Goal: Find specific page/section: Find specific page/section

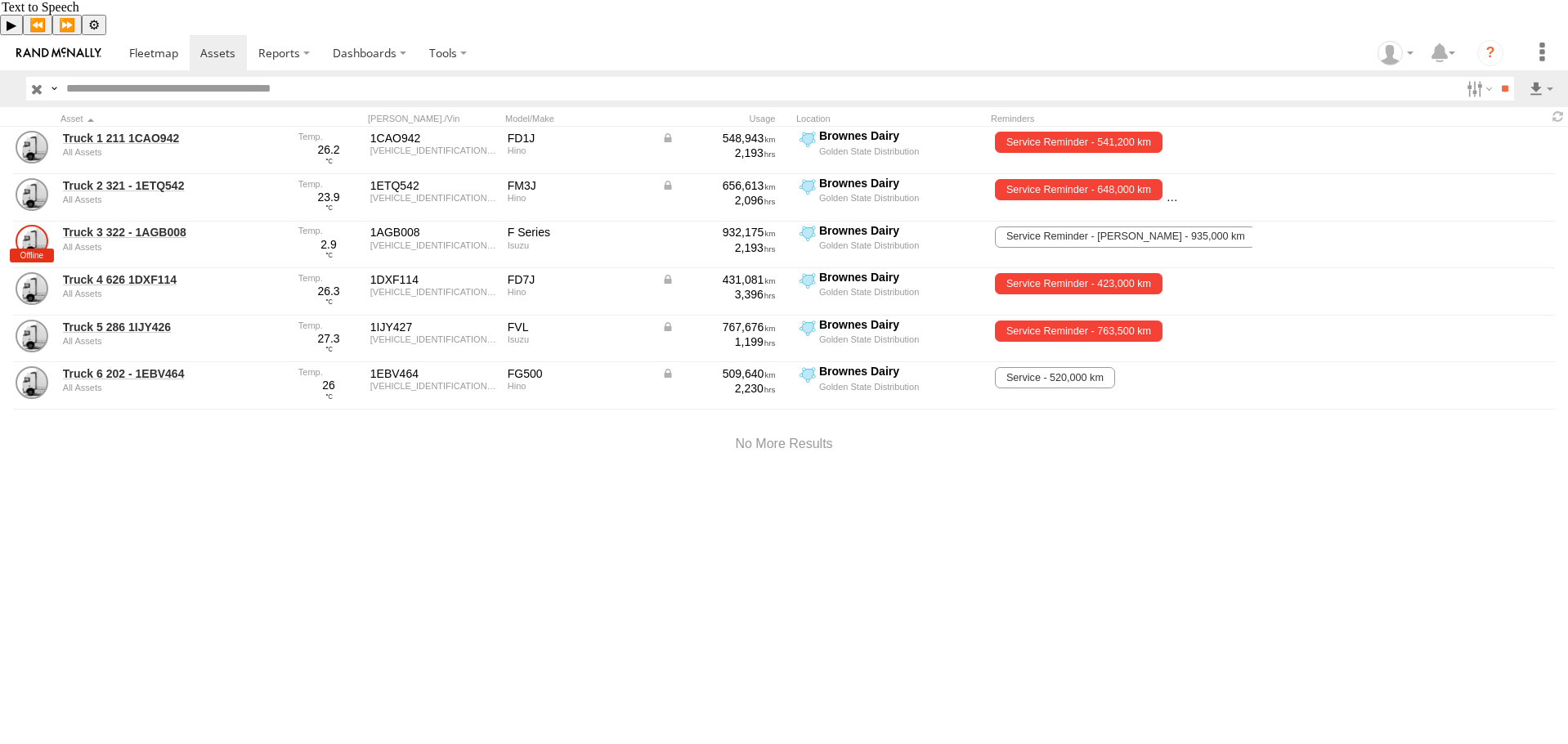
click at [1037, 477] on div "Truck 1 211 1CAO942 All Assets 26.2 1CAO942 JHDFD1JLPXXX11345 FD1J Hino 548,943…" at bounding box center [784, 444] width 1568 height 635
click at [150, 35] on link at bounding box center [153, 53] width 72 height 35
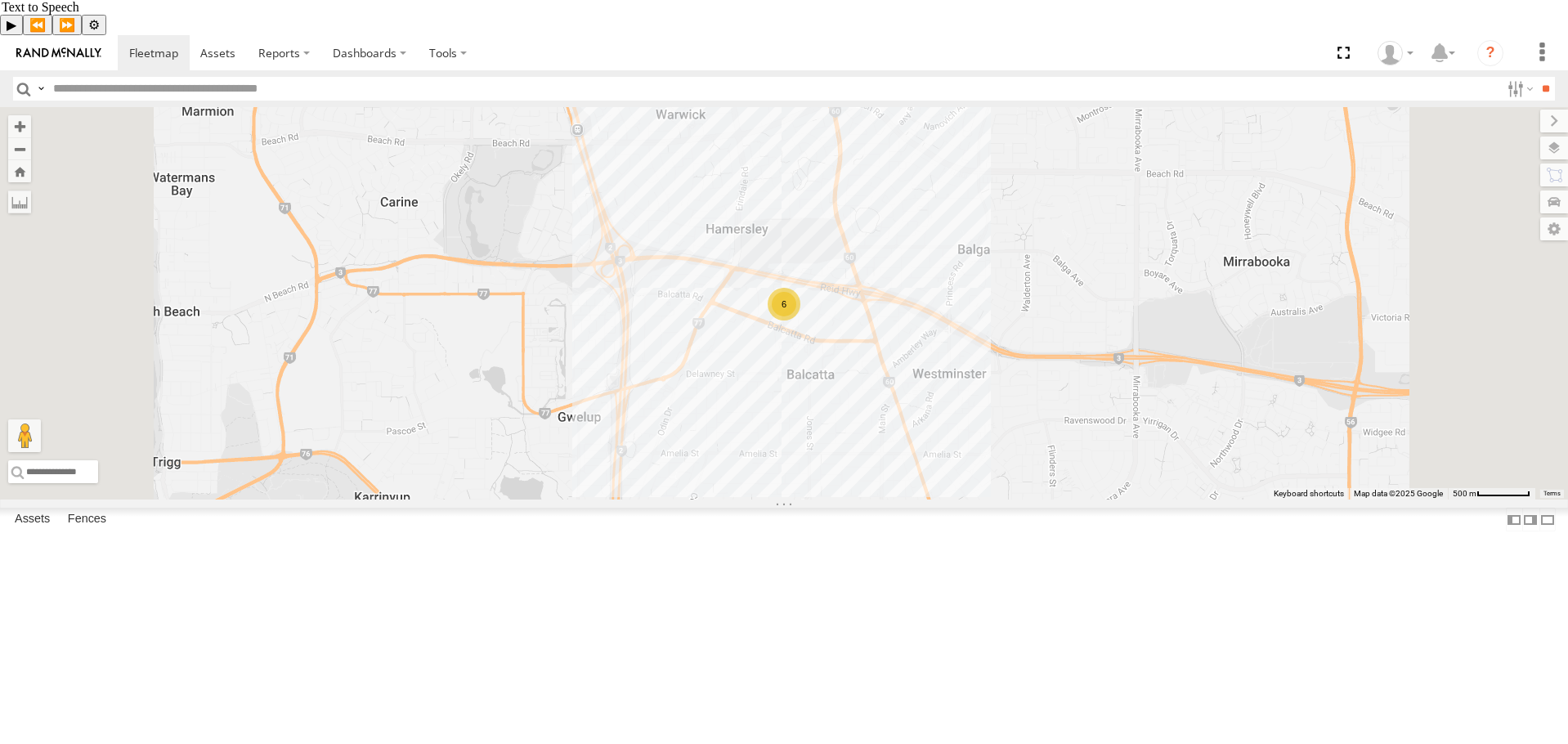
click at [801, 321] on div "6" at bounding box center [783, 303] width 32 height 32
